Goal: Task Accomplishment & Management: Manage account settings

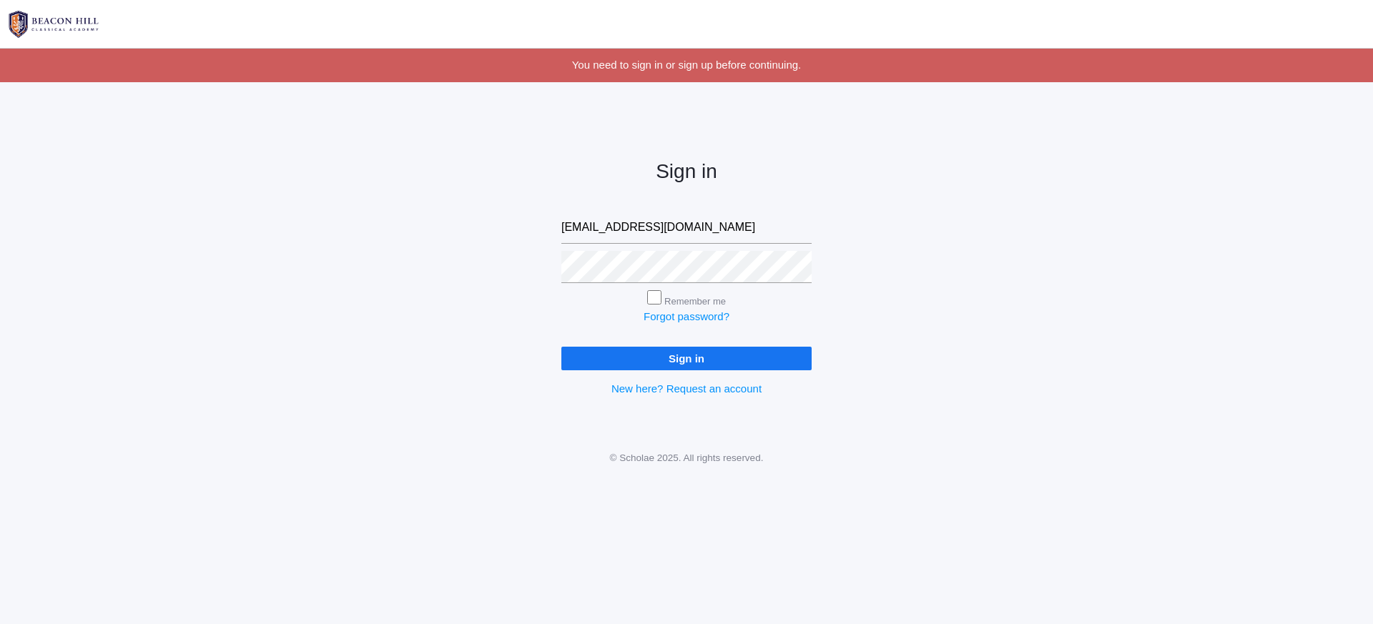
type input "[EMAIL_ADDRESS][DOMAIN_NAME]"
click at [587, 351] on input "Sign in" at bounding box center [686, 359] width 250 height 24
click at [659, 347] on input "Sign in" at bounding box center [686, 359] width 250 height 24
type input "[EMAIL_ADDRESS][DOMAIN_NAME]"
click at [686, 355] on input "Sign in" at bounding box center [686, 359] width 250 height 24
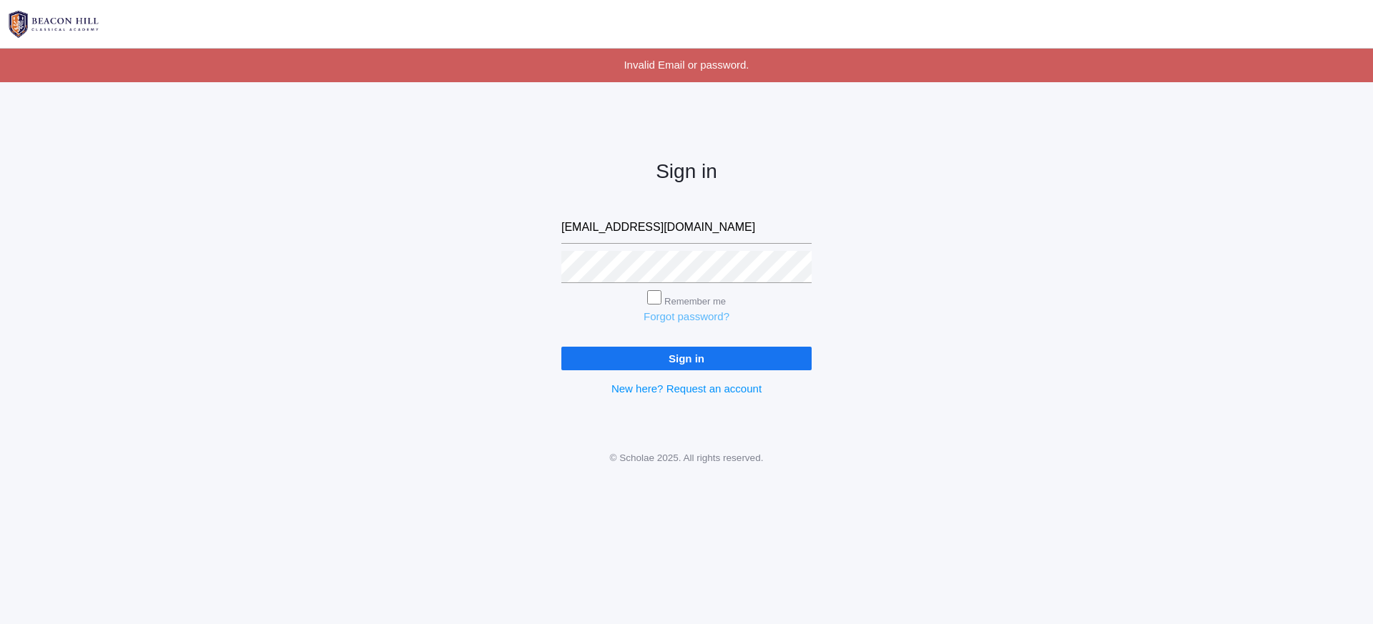
scroll to position [1, 0]
click at [709, 312] on link "Forgot password?" at bounding box center [686, 316] width 86 height 12
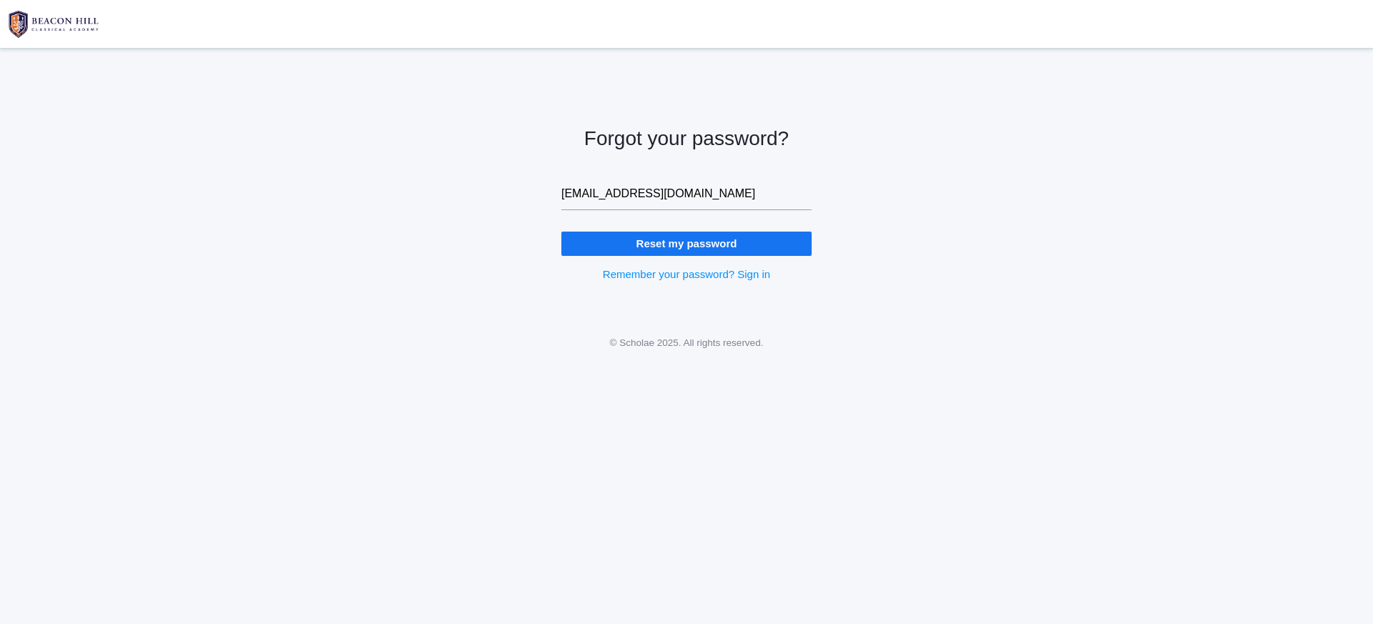
type input "[EMAIL_ADDRESS][DOMAIN_NAME]"
click at [686, 243] on input "Reset my password" at bounding box center [686, 244] width 250 height 24
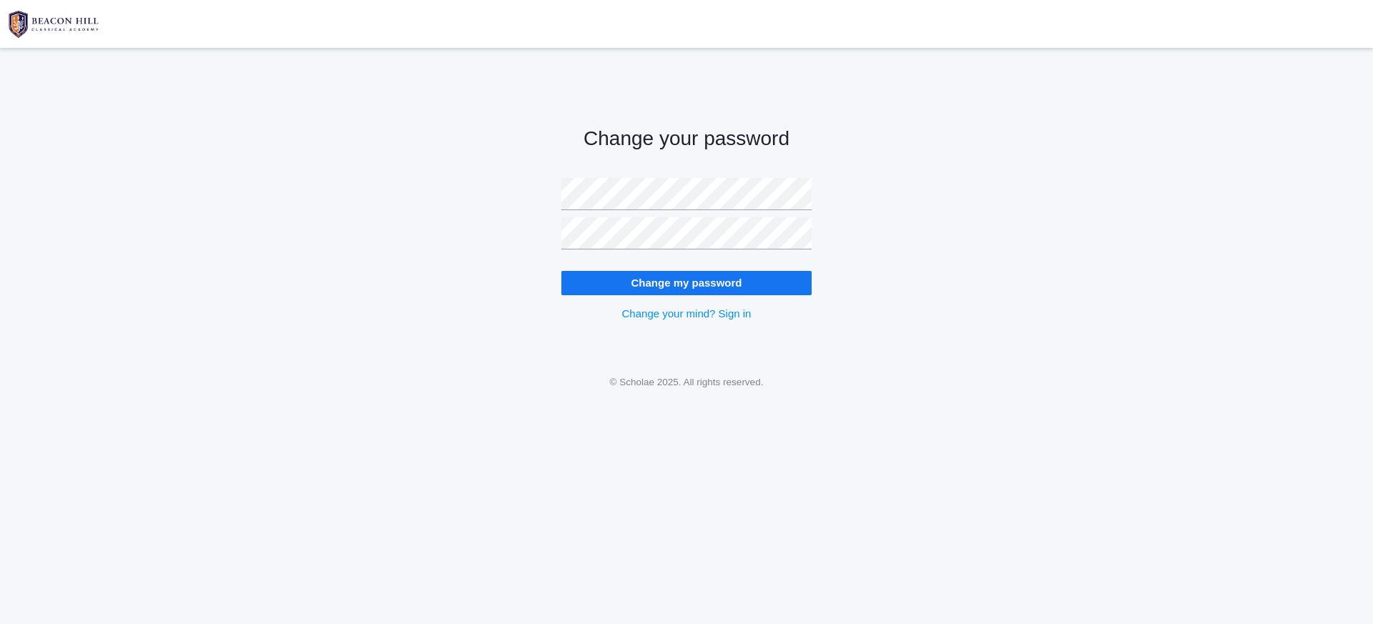
click at [746, 293] on input "Change my password" at bounding box center [686, 283] width 250 height 24
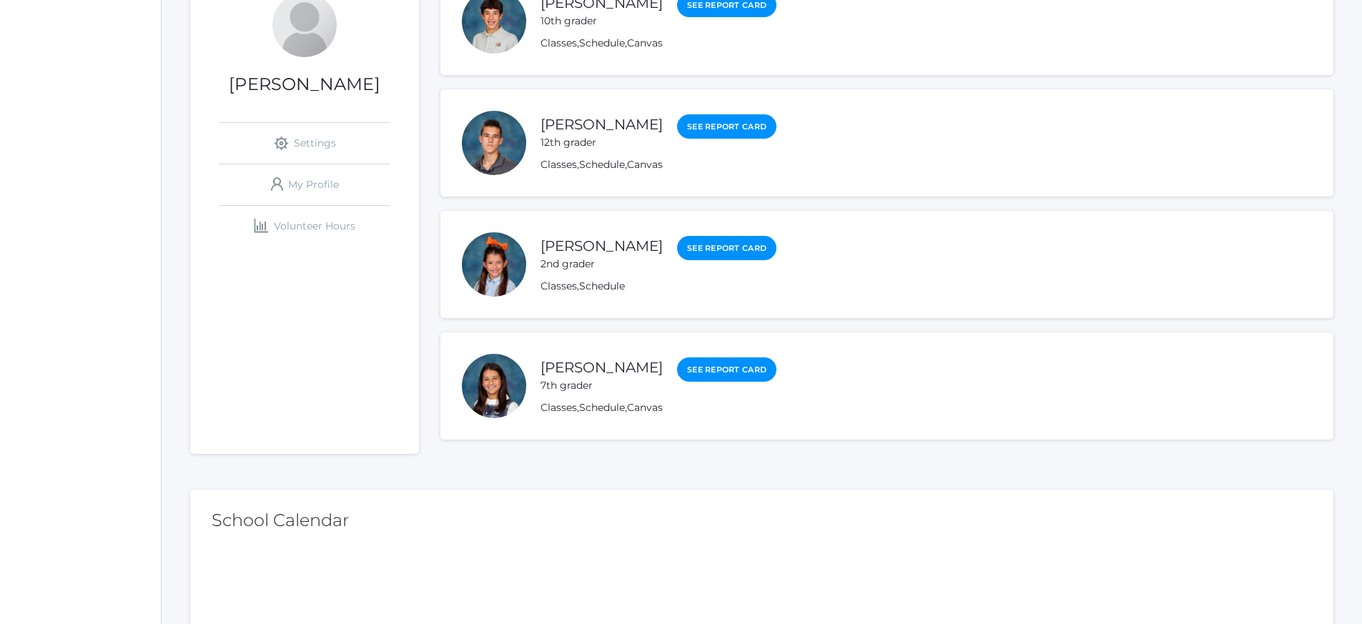
scroll to position [276, 0]
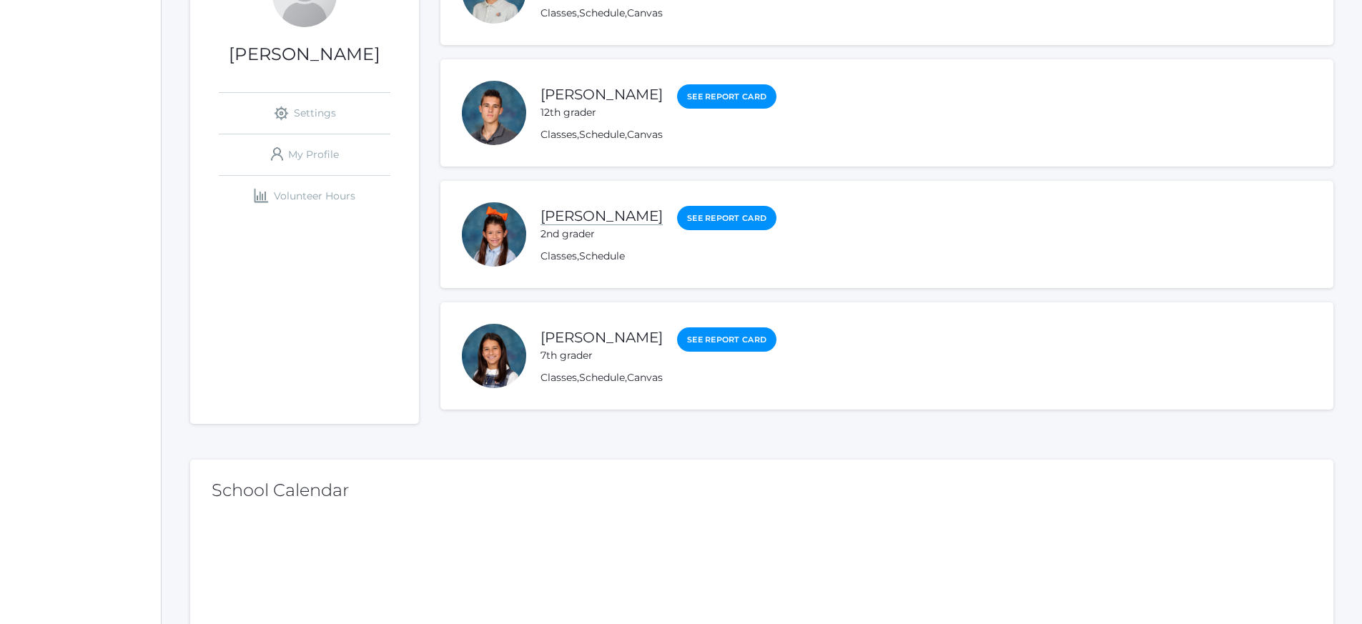
click at [621, 215] on link "Alexandra Benson" at bounding box center [602, 216] width 122 height 18
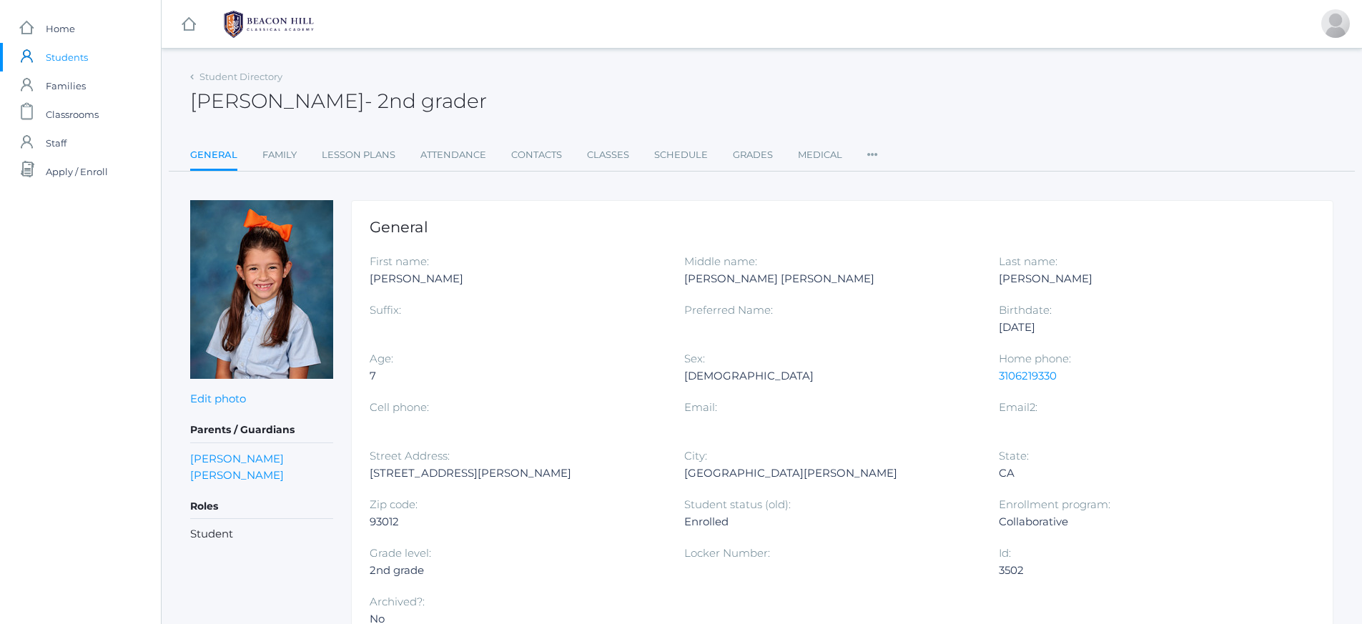
scroll to position [0, 1]
click at [356, 153] on link "Lesson Plans" at bounding box center [359, 155] width 74 height 29
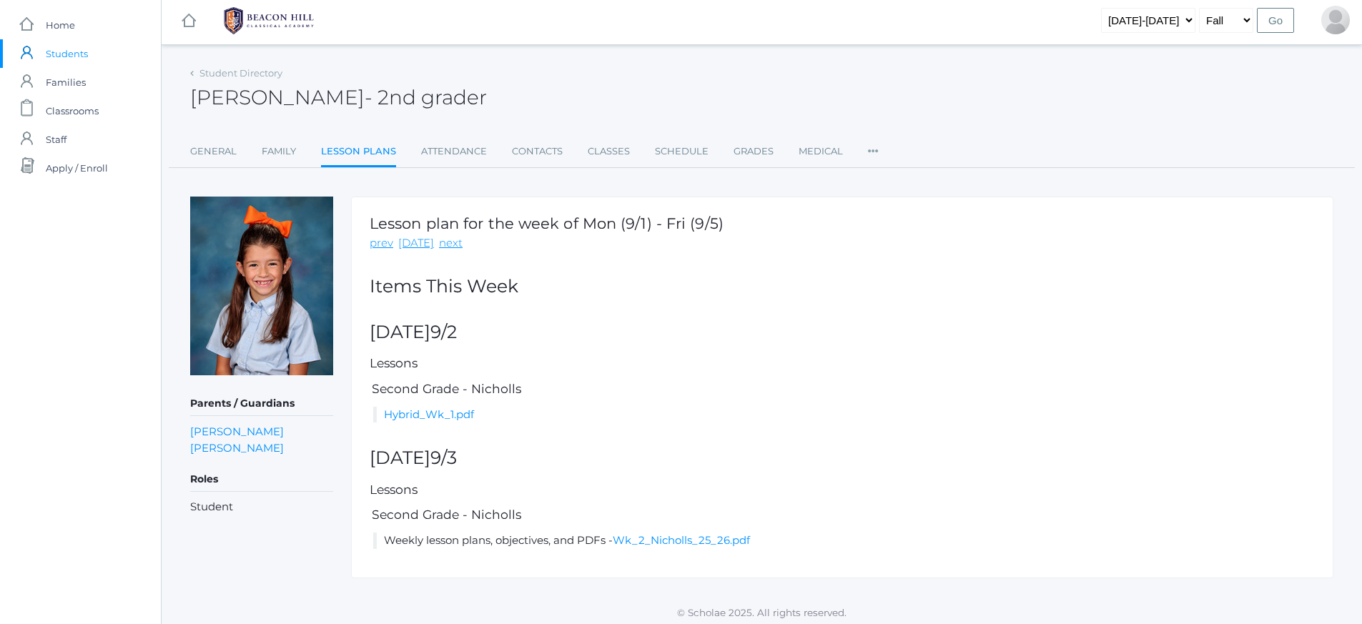
scroll to position [4, 1]
click at [468, 408] on link "Hybrid_Wk_1.pdf" at bounding box center [429, 415] width 90 height 14
